Goal: Task Accomplishment & Management: Use online tool/utility

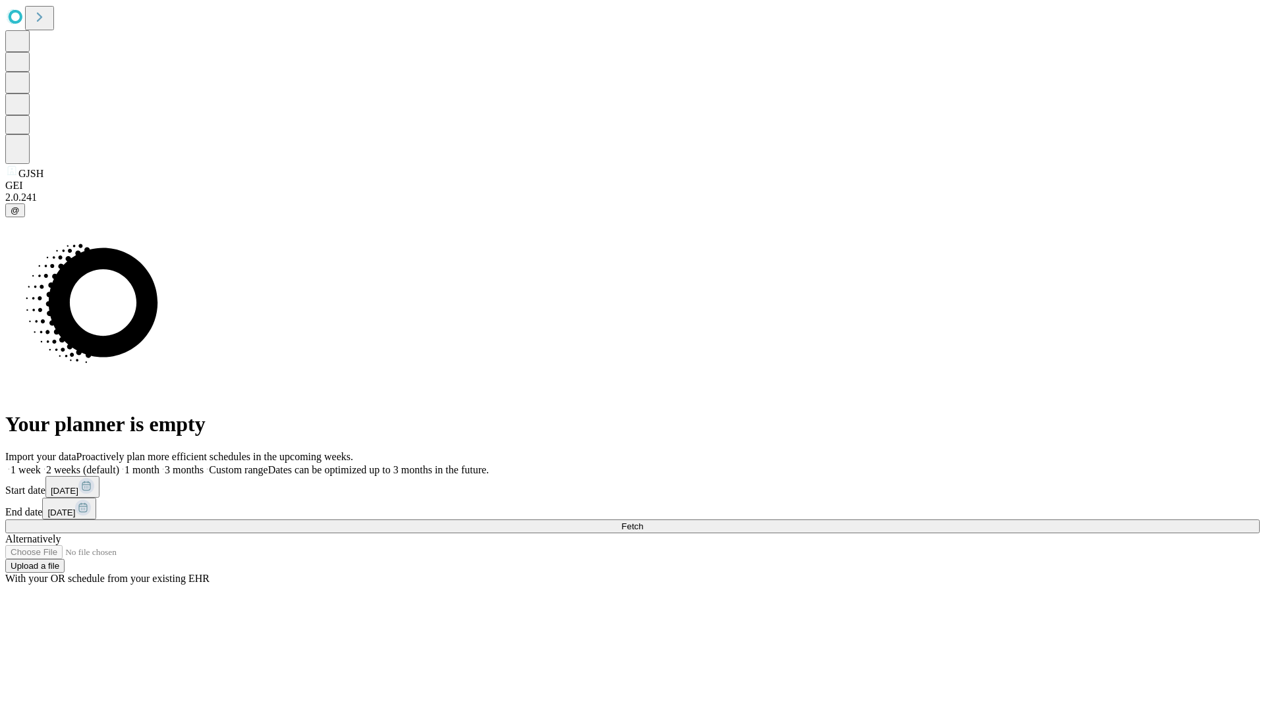
click at [643, 522] on span "Fetch" at bounding box center [632, 527] width 22 height 10
